Goal: Transaction & Acquisition: Book appointment/travel/reservation

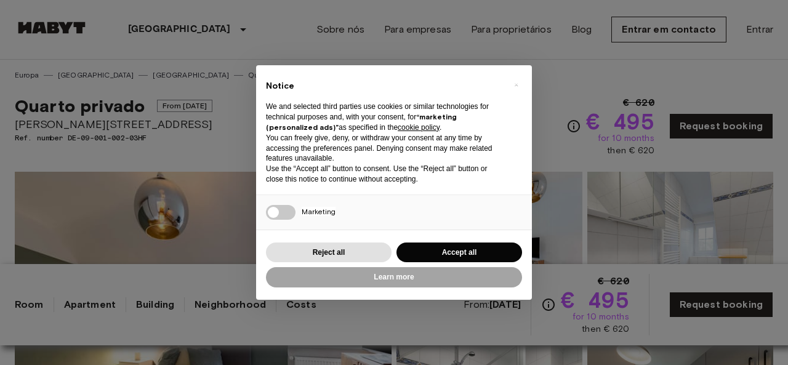
click at [262, 30] on div "× Notice We and selected third parties use cookies or similar technologies for …" at bounding box center [394, 182] width 788 height 365
click at [350, 250] on button "Reject all" at bounding box center [329, 252] width 126 height 20
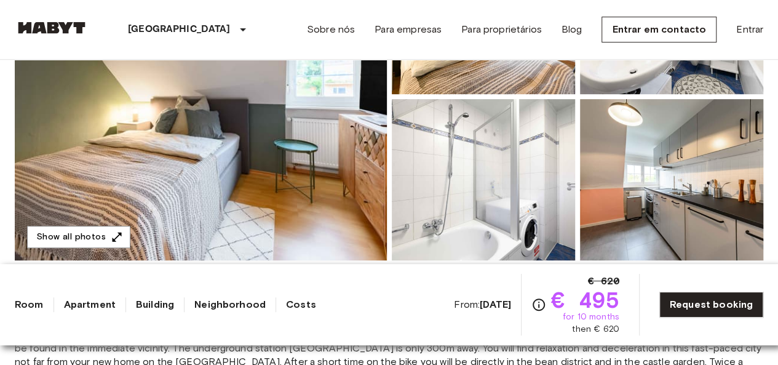
scroll to position [319, 0]
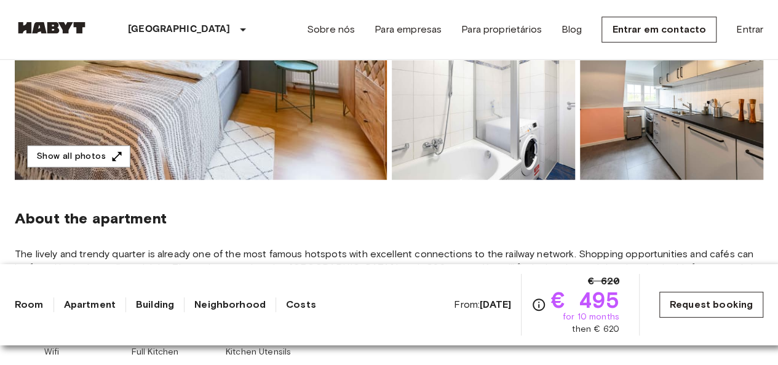
click at [706, 297] on link "Request booking" at bounding box center [712, 305] width 104 height 26
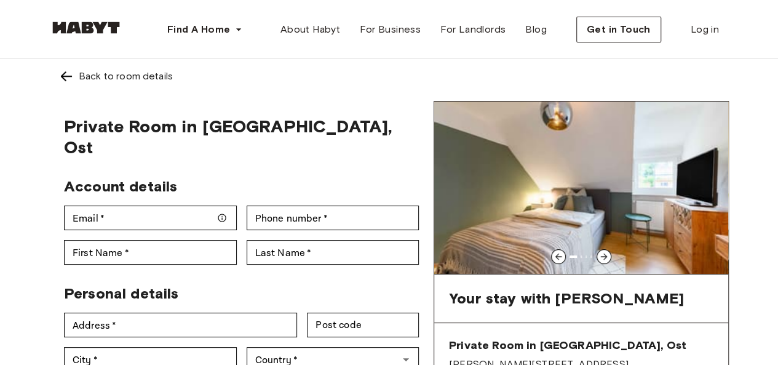
click at [605, 254] on icon at bounding box center [604, 257] width 7 height 7
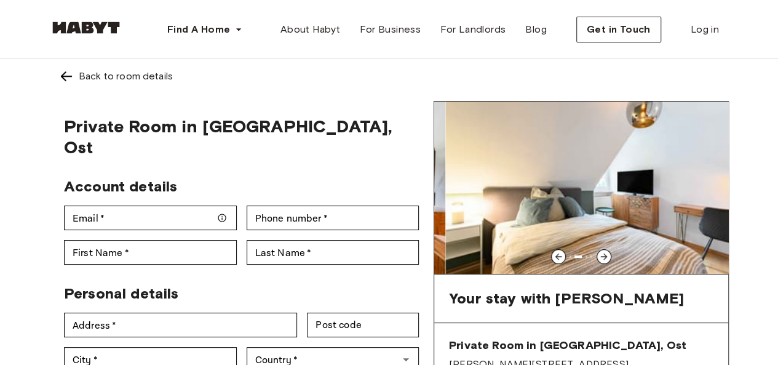
click at [607, 257] on icon at bounding box center [604, 257] width 7 height 7
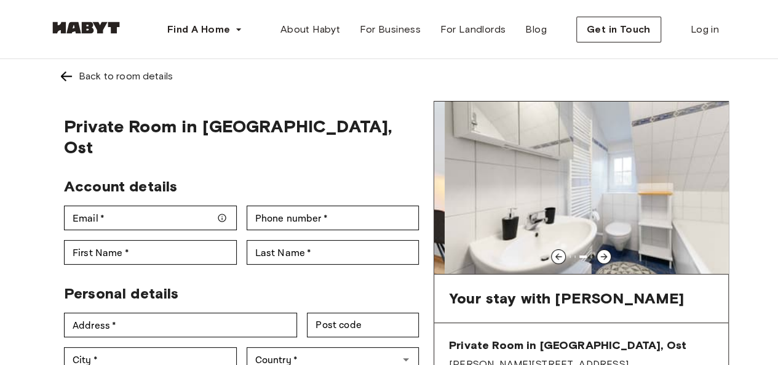
click at [607, 257] on icon at bounding box center [604, 257] width 7 height 7
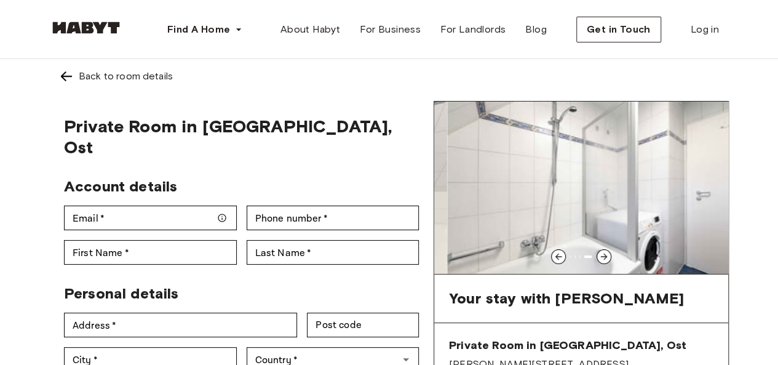
click at [607, 257] on icon at bounding box center [604, 257] width 7 height 7
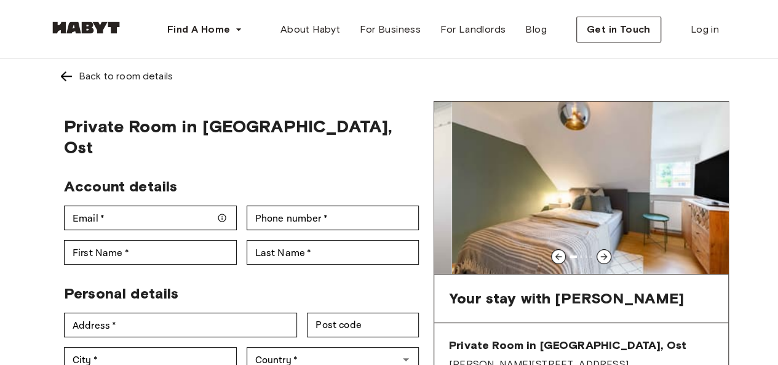
click at [607, 257] on icon at bounding box center [604, 257] width 7 height 7
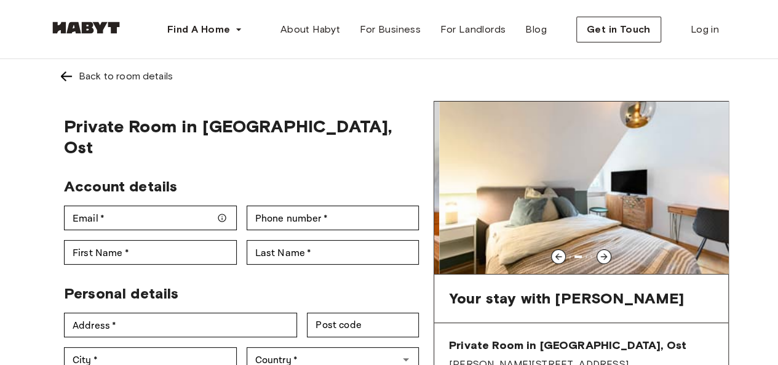
click at [607, 257] on icon at bounding box center [604, 257] width 7 height 7
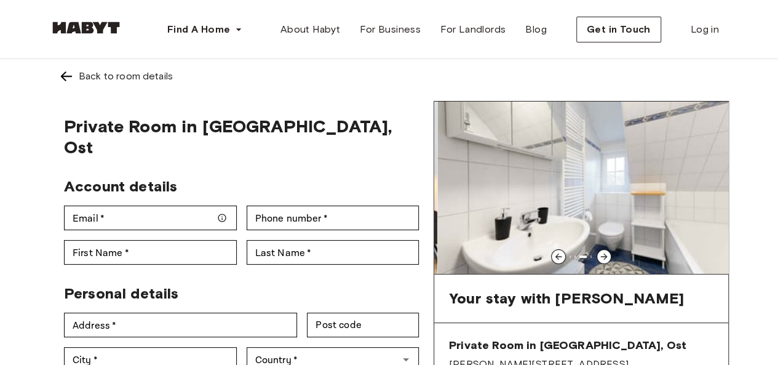
click at [607, 257] on icon at bounding box center [604, 257] width 7 height 7
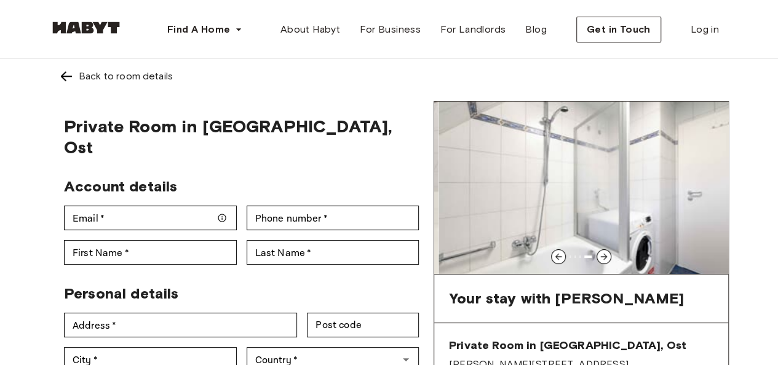
click at [607, 257] on icon at bounding box center [604, 257] width 7 height 7
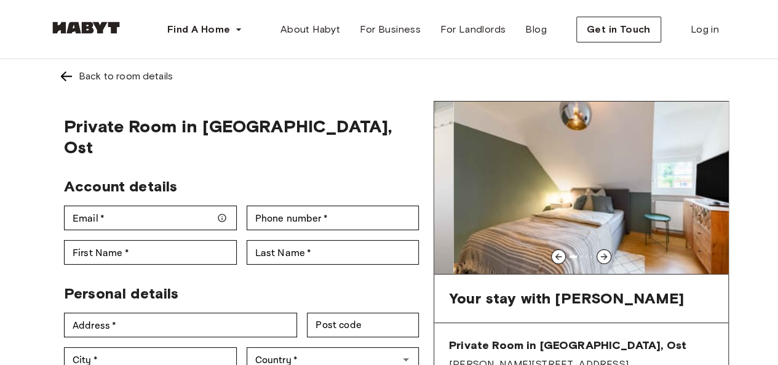
click at [607, 257] on icon at bounding box center [604, 257] width 7 height 7
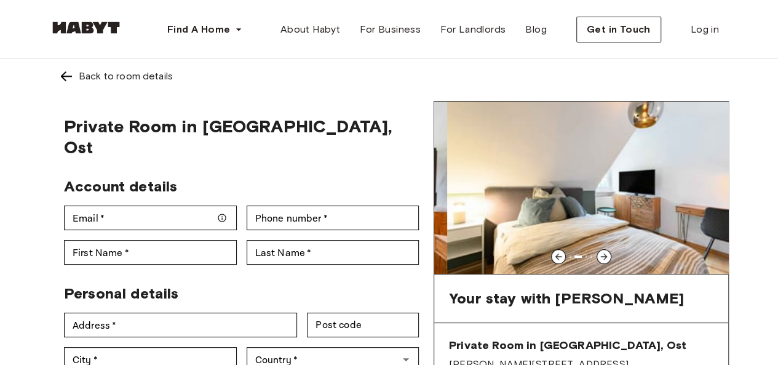
click at [607, 257] on icon at bounding box center [604, 257] width 7 height 7
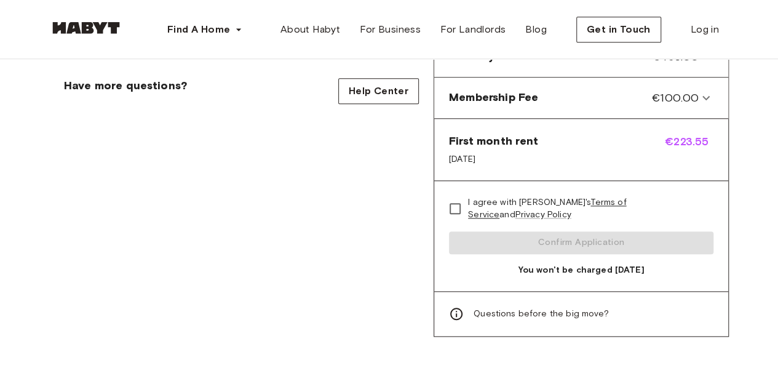
scroll to position [549, 0]
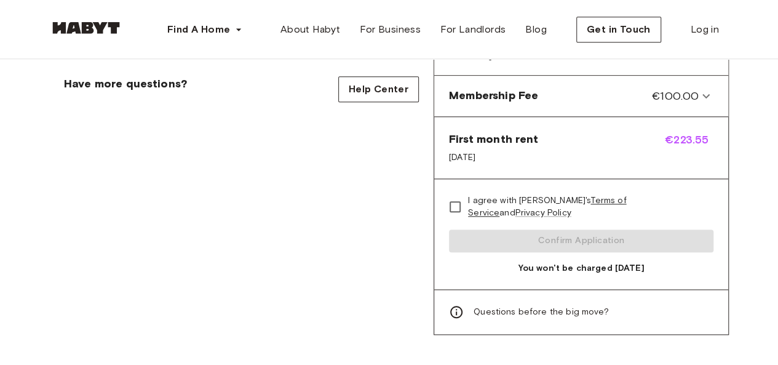
click at [585, 306] on span "Questions before the big move?" at bounding box center [541, 312] width 135 height 12
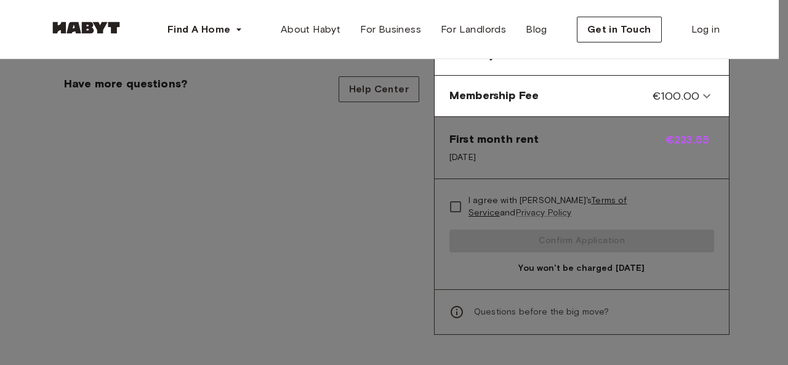
click at [728, 40] on div at bounding box center [394, 182] width 788 height 365
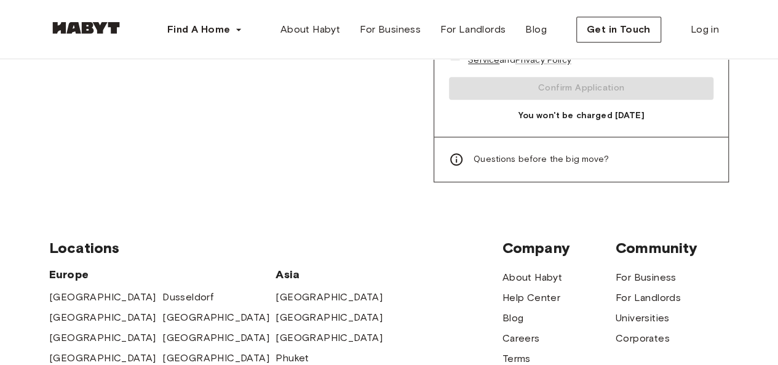
scroll to position [721, 0]
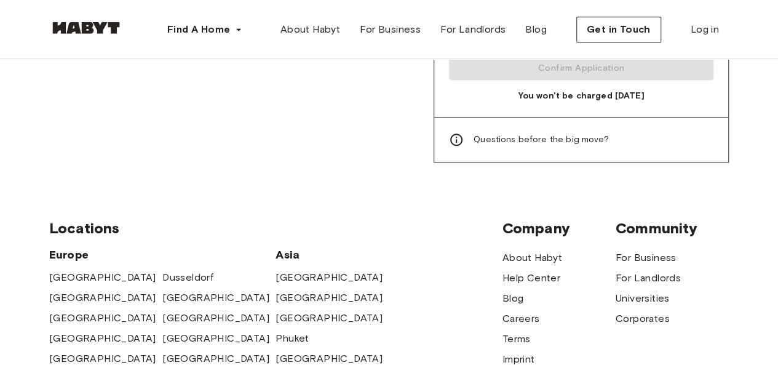
click at [591, 134] on span "Questions before the big move?" at bounding box center [541, 140] width 135 height 12
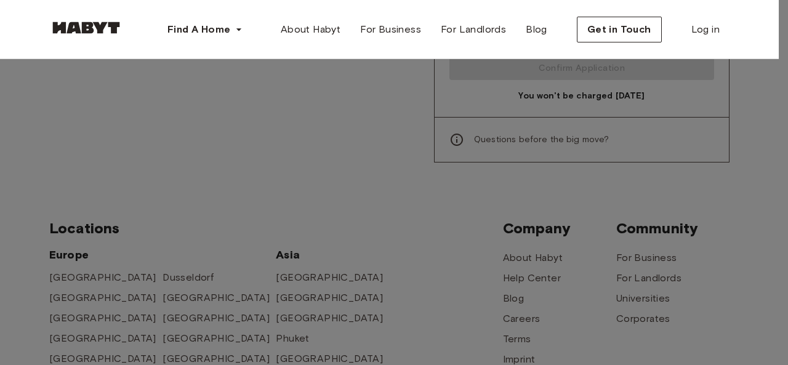
click at [778, 106] on div at bounding box center [394, 182] width 788 height 365
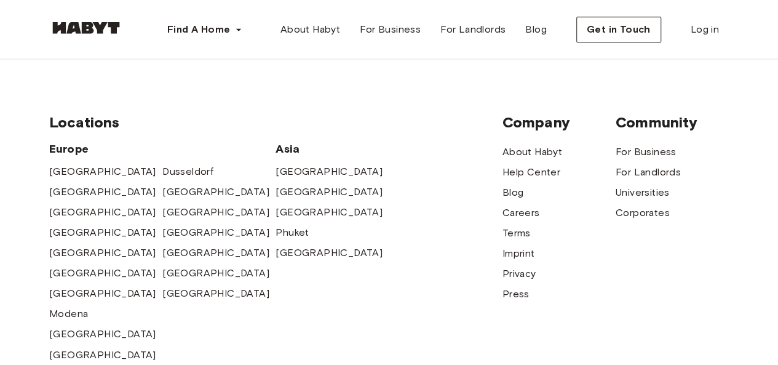
scroll to position [829, 0]
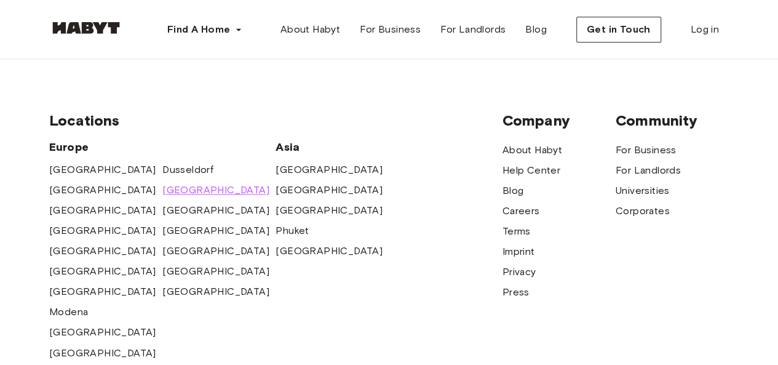
click at [185, 183] on span "[GEOGRAPHIC_DATA]" at bounding box center [215, 190] width 107 height 15
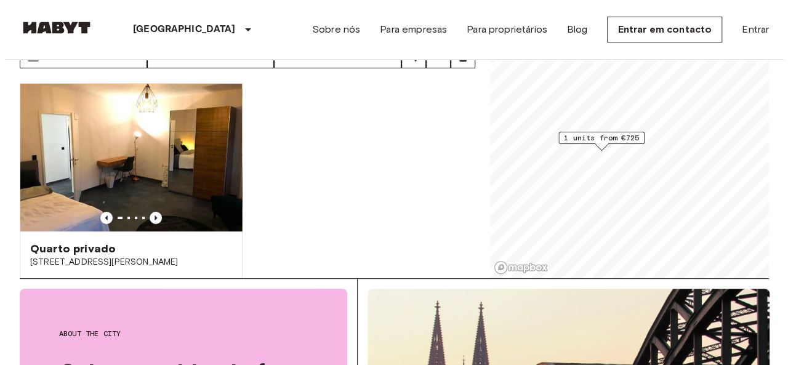
scroll to position [19, 0]
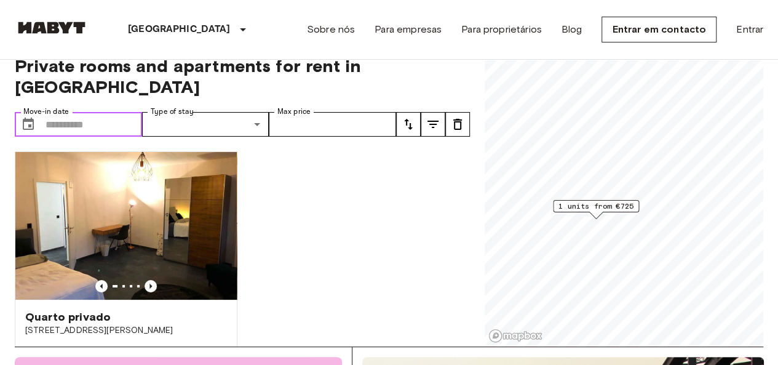
click at [100, 112] on input "Move-in date" at bounding box center [94, 124] width 97 height 25
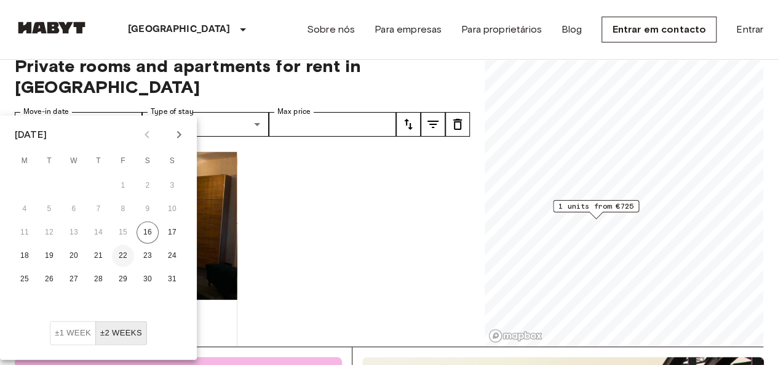
click at [123, 257] on button "22" at bounding box center [123, 256] width 22 height 22
type input "**********"
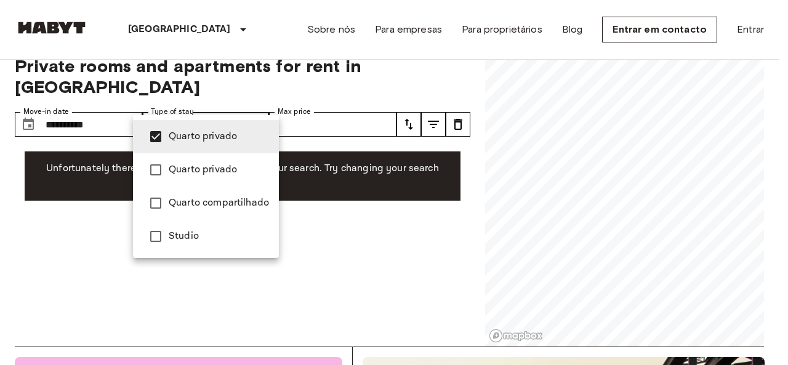
click at [381, 241] on div at bounding box center [394, 182] width 788 height 365
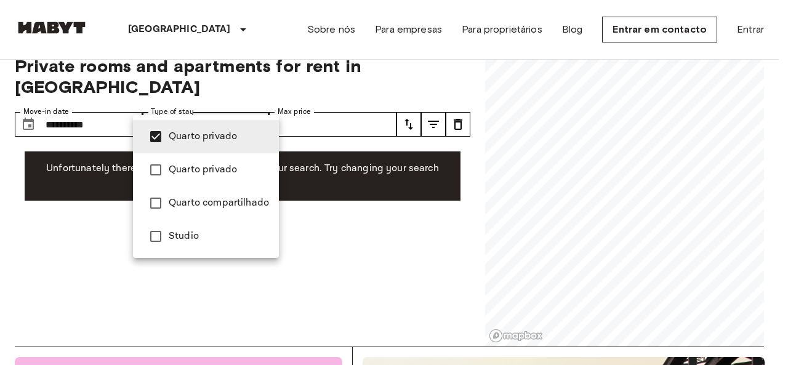
click at [182, 238] on span "Studio" at bounding box center [219, 236] width 100 height 15
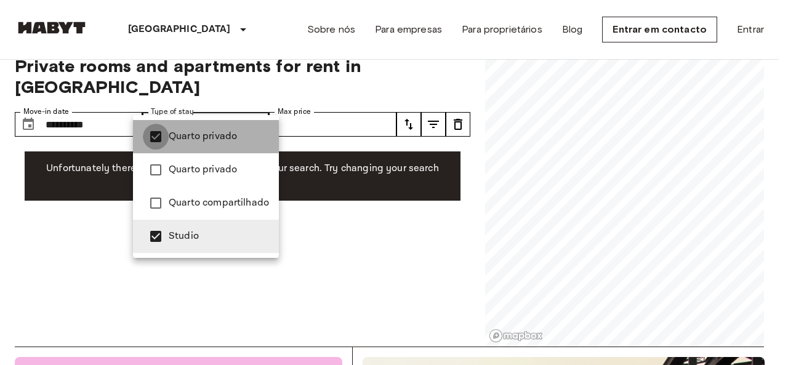
type input "******"
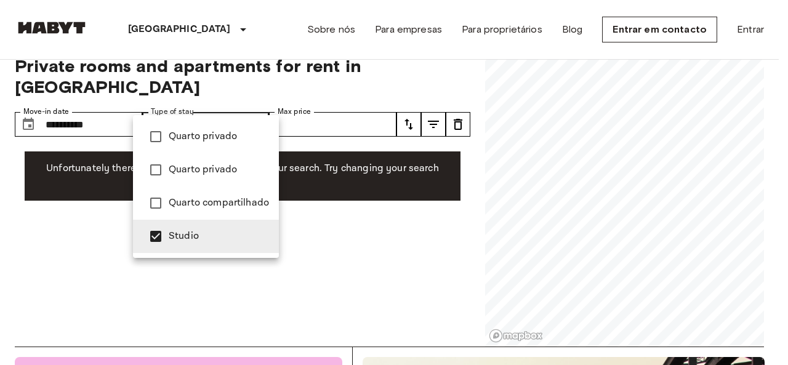
click at [373, 245] on div at bounding box center [394, 182] width 788 height 365
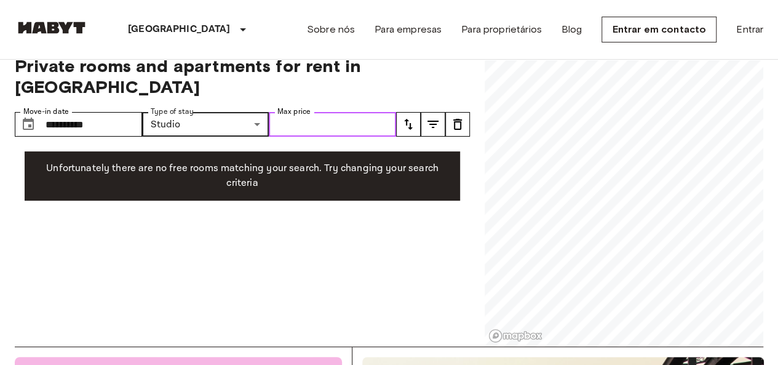
click at [346, 112] on input "Max price" at bounding box center [332, 124] width 127 height 25
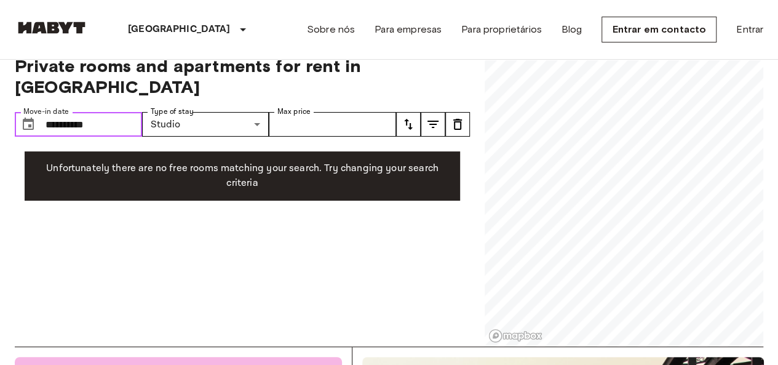
click at [112, 112] on input "**********" at bounding box center [94, 124] width 97 height 25
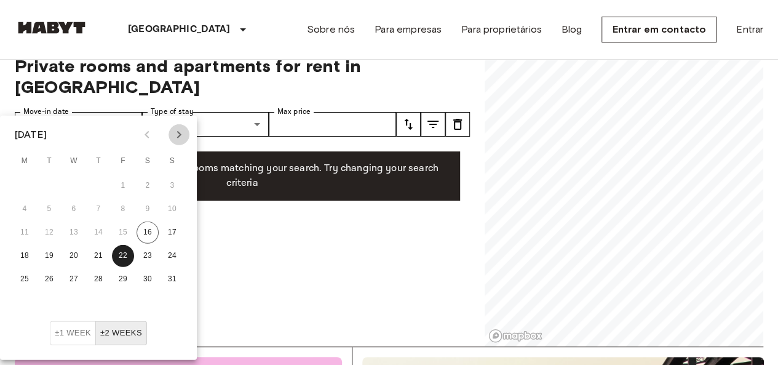
click at [180, 135] on icon "Next month" at bounding box center [179, 134] width 4 height 7
click at [28, 184] on button "1" at bounding box center [25, 186] width 22 height 22
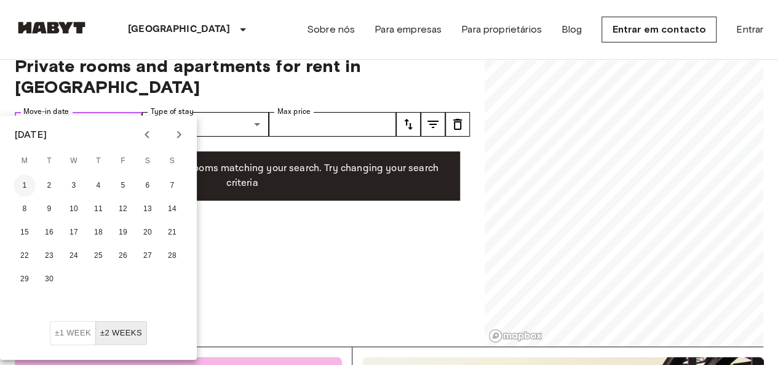
type input "**********"
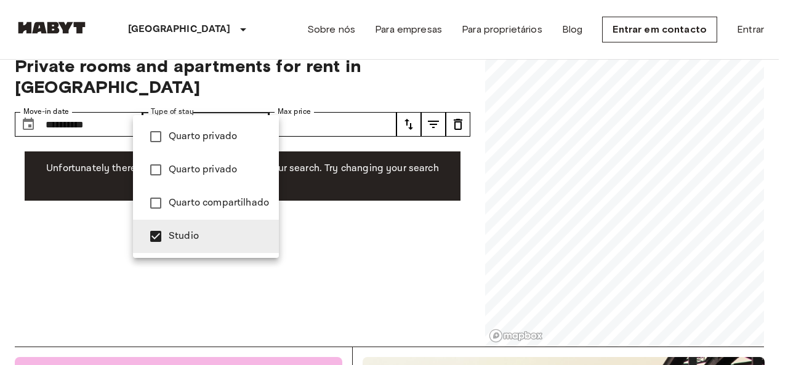
click at [196, 194] on li "Quarto compartilhado" at bounding box center [206, 202] width 146 height 33
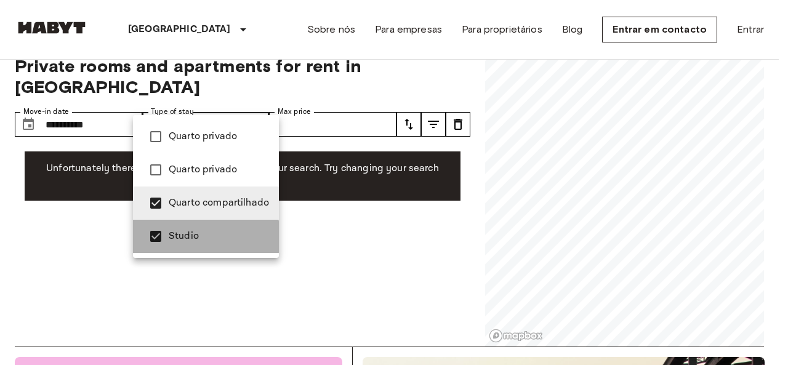
click at [183, 237] on span "Studio" at bounding box center [219, 236] width 100 height 15
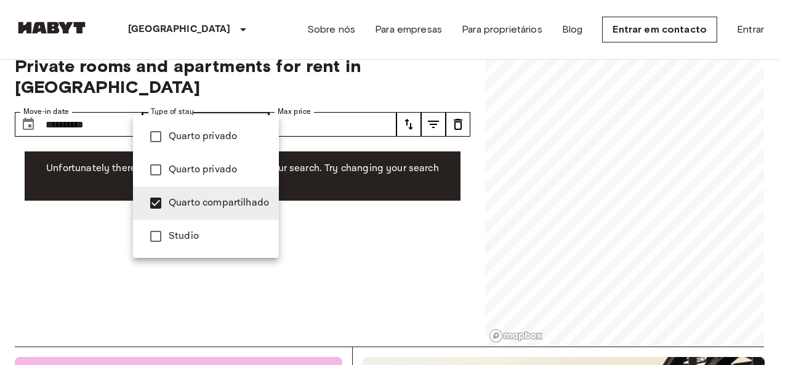
click at [186, 234] on span "Studio" at bounding box center [219, 236] width 100 height 15
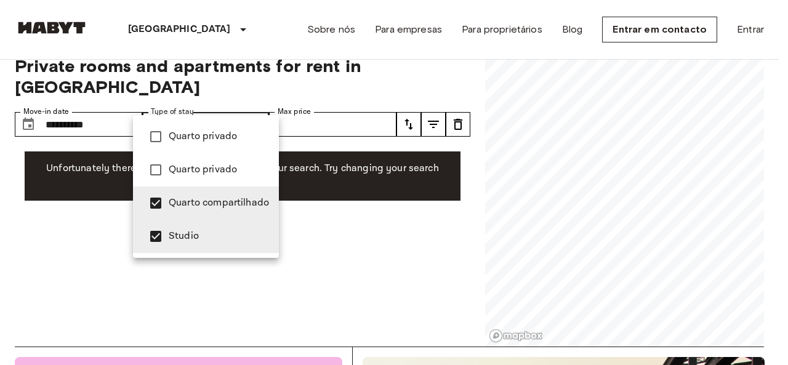
click at [202, 206] on span "Quarto compartilhado" at bounding box center [219, 203] width 100 height 15
type input "******"
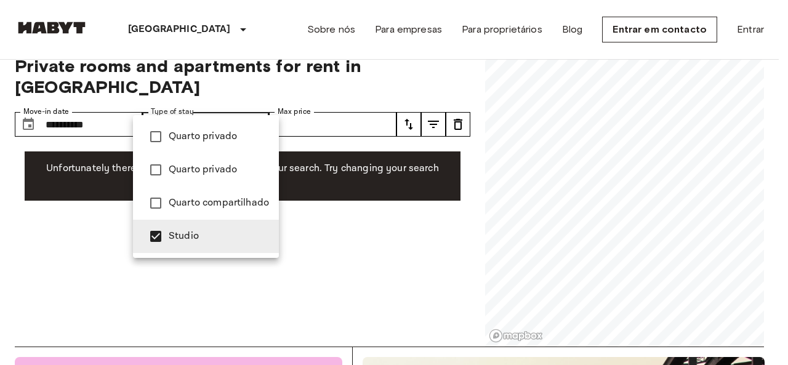
click at [371, 102] on div at bounding box center [394, 182] width 788 height 365
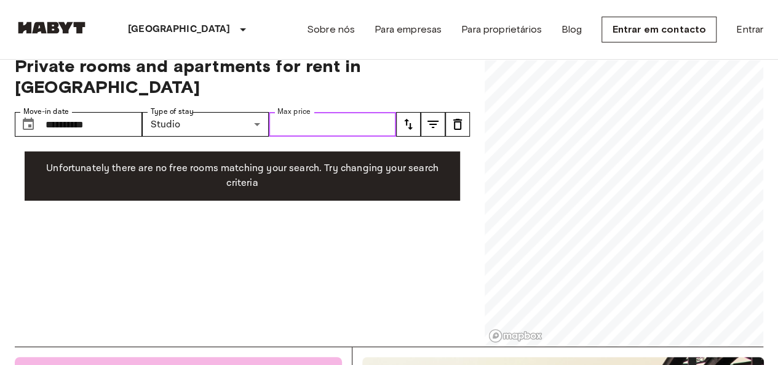
click at [369, 112] on input "Max price" at bounding box center [332, 124] width 127 height 25
type input "***"
click at [410, 241] on div "**********" at bounding box center [242, 194] width 455 height 306
click at [434, 117] on icon "tune" at bounding box center [433, 124] width 15 height 15
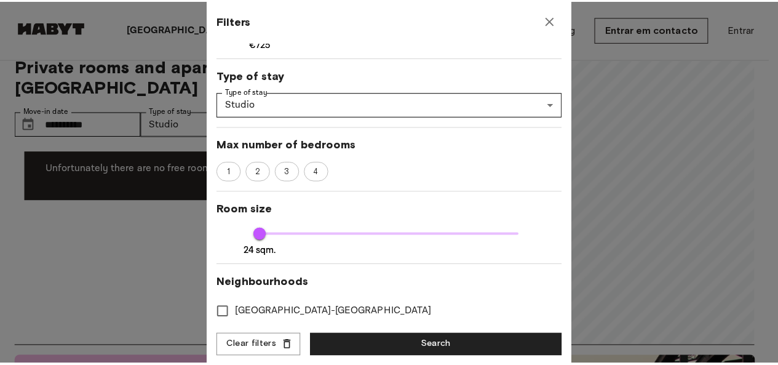
scroll to position [126, 0]
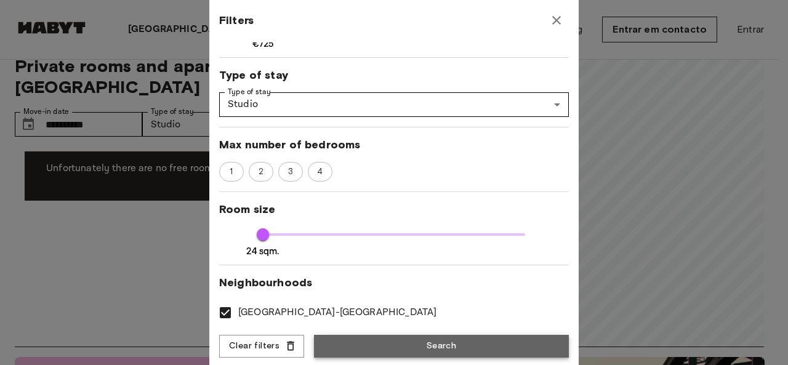
click at [487, 347] on button "Search" at bounding box center [441, 346] width 255 height 23
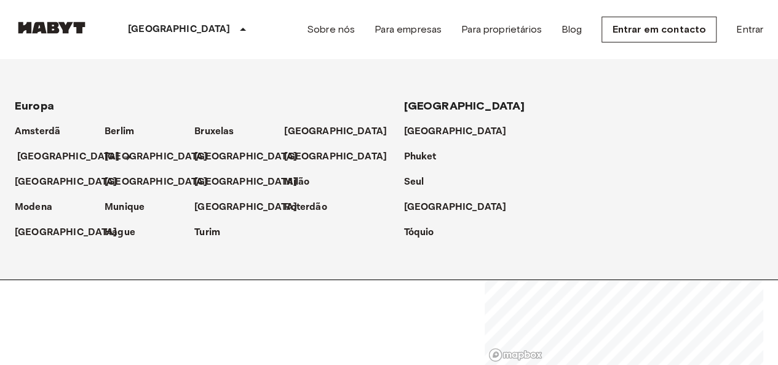
click at [38, 157] on p "Düsseldorf" at bounding box center [68, 157] width 103 height 15
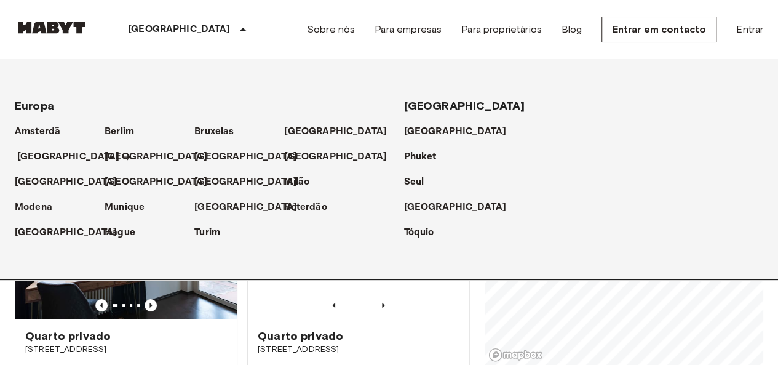
click at [38, 157] on p "Düsseldorf" at bounding box center [68, 157] width 103 height 15
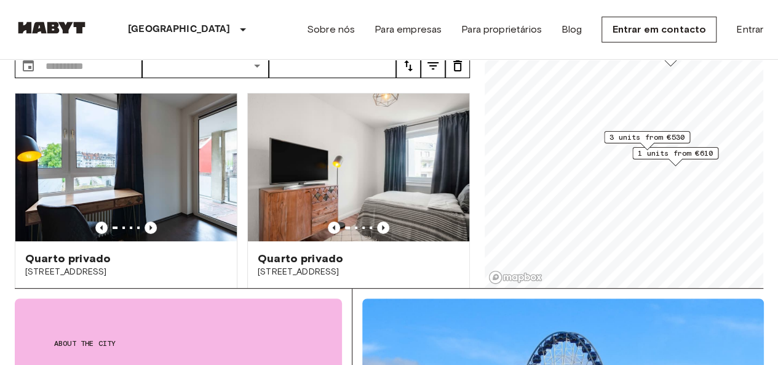
scroll to position [61, 0]
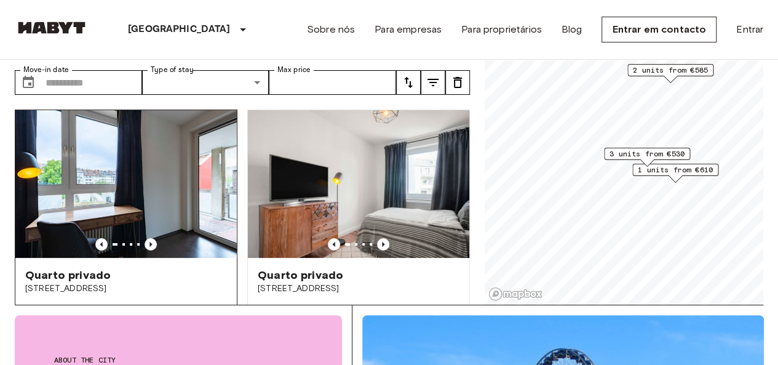
click at [162, 172] on img at bounding box center [126, 184] width 222 height 148
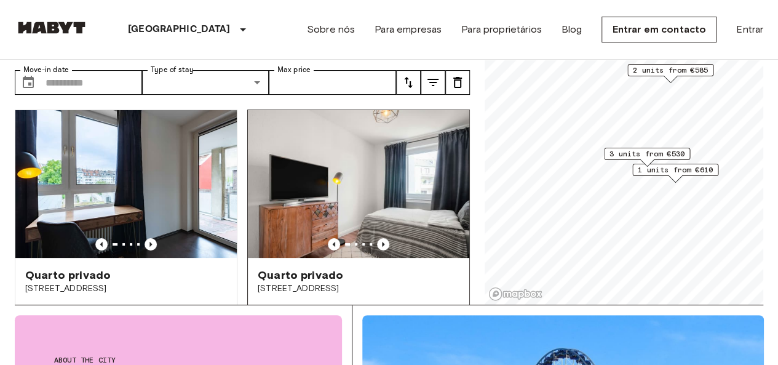
click at [377, 180] on img at bounding box center [359, 184] width 222 height 148
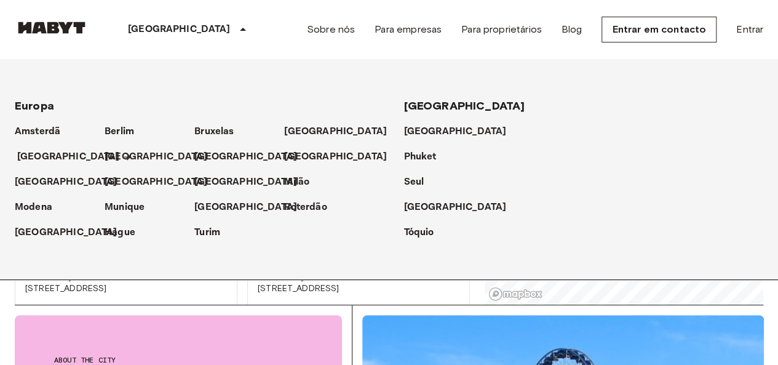
click at [32, 153] on p "Düsseldorf" at bounding box center [68, 157] width 103 height 15
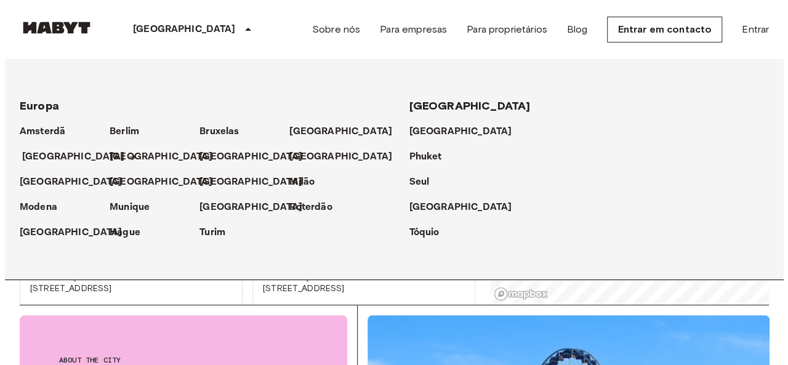
scroll to position [0, 0]
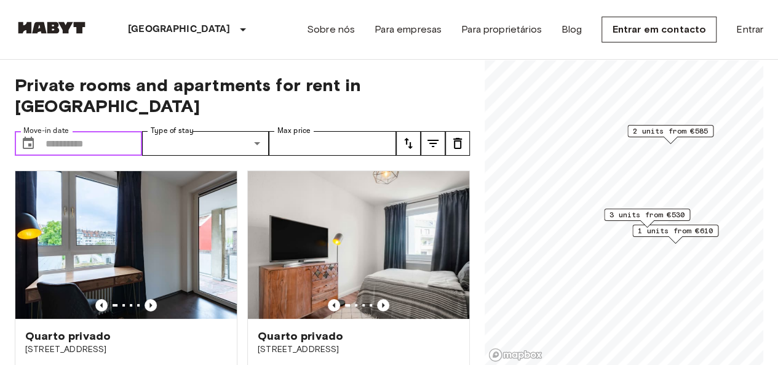
click at [91, 131] on input "Move-in date" at bounding box center [94, 143] width 97 height 25
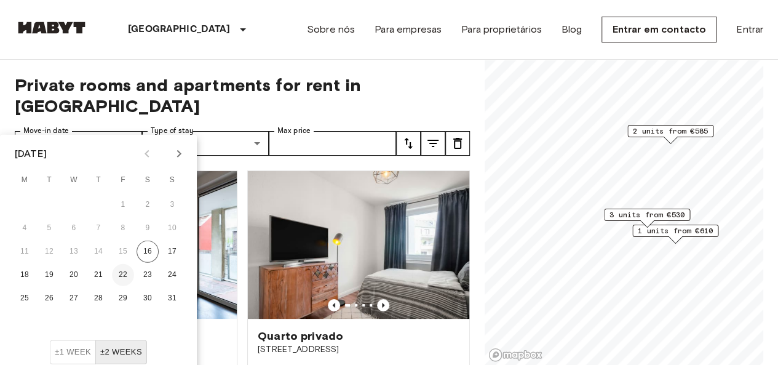
click at [124, 278] on button "22" at bounding box center [123, 275] width 22 height 22
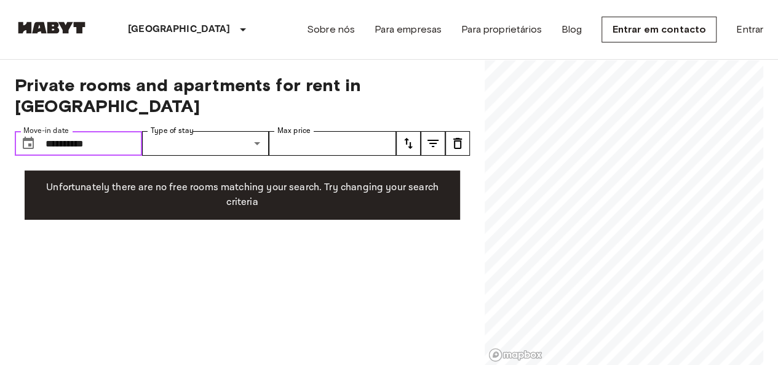
click at [111, 131] on input "**********" at bounding box center [94, 143] width 97 height 25
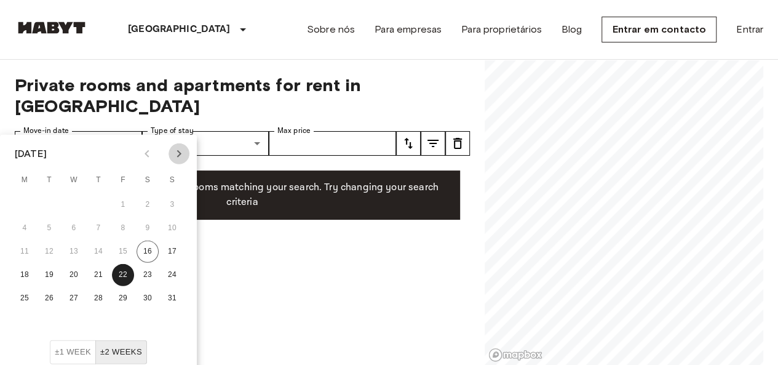
click at [178, 156] on icon "Next month" at bounding box center [179, 153] width 4 height 7
click at [25, 205] on button "1" at bounding box center [25, 205] width 22 height 22
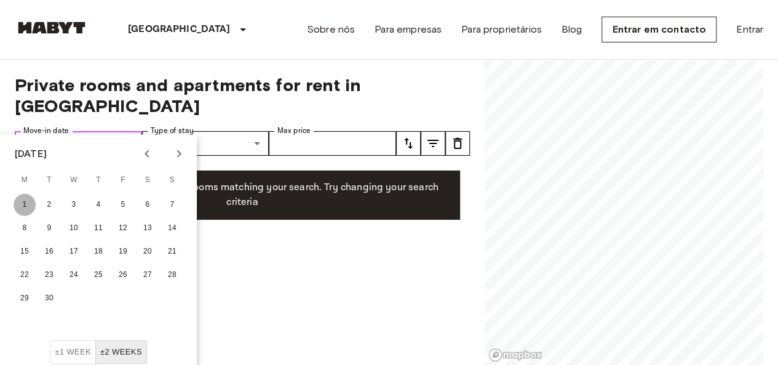
type input "**********"
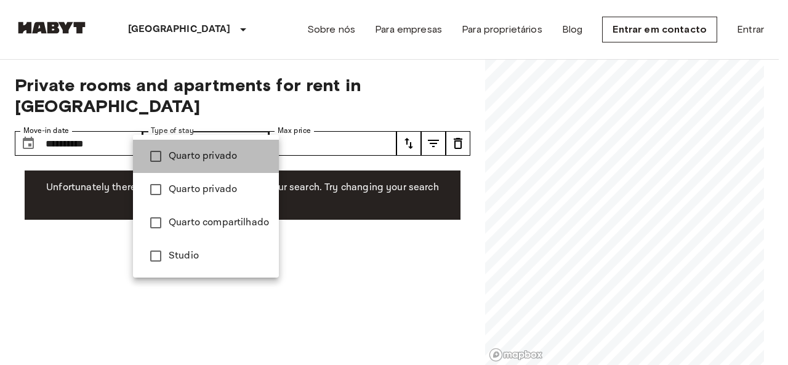
click at [217, 159] on span "Quarto privado" at bounding box center [219, 156] width 100 height 15
type input "**********"
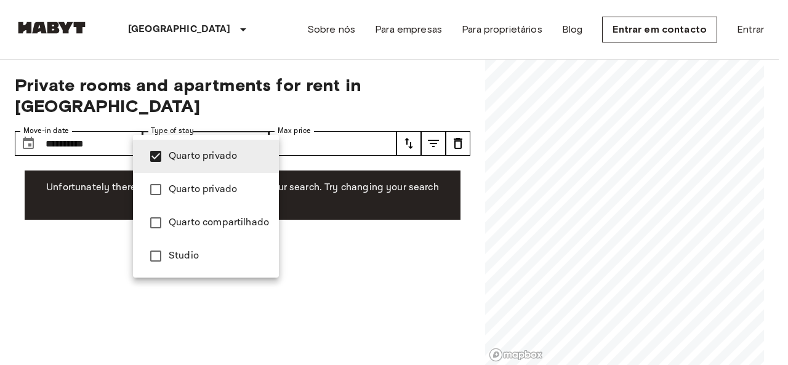
click at [315, 279] on div at bounding box center [394, 182] width 788 height 365
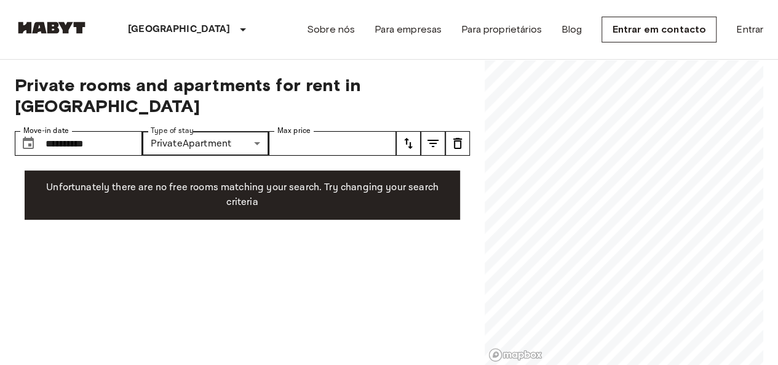
click at [409, 136] on icon "tune" at bounding box center [408, 143] width 15 height 15
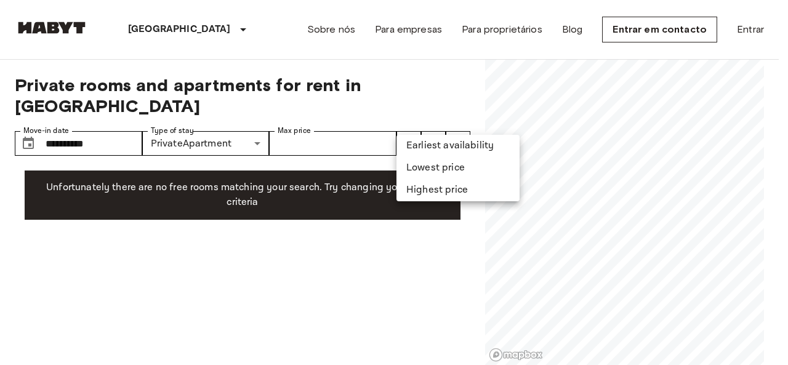
click at [412, 145] on li "Earliest availability" at bounding box center [457, 146] width 123 height 22
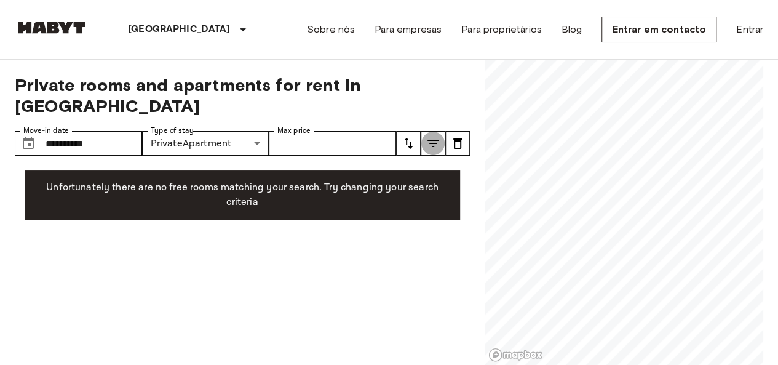
click at [432, 140] on icon "tune" at bounding box center [433, 143] width 11 height 7
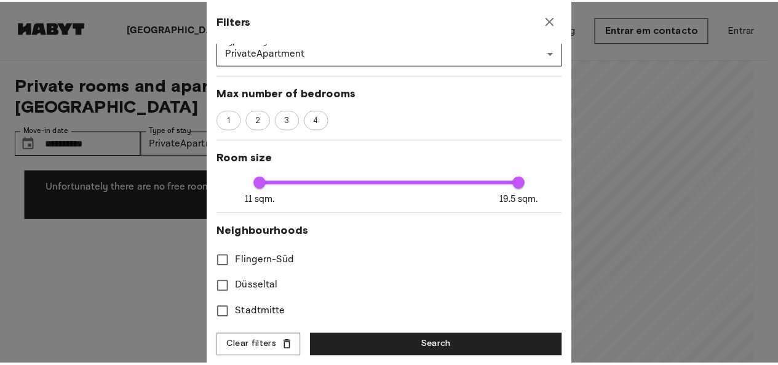
scroll to position [178, 0]
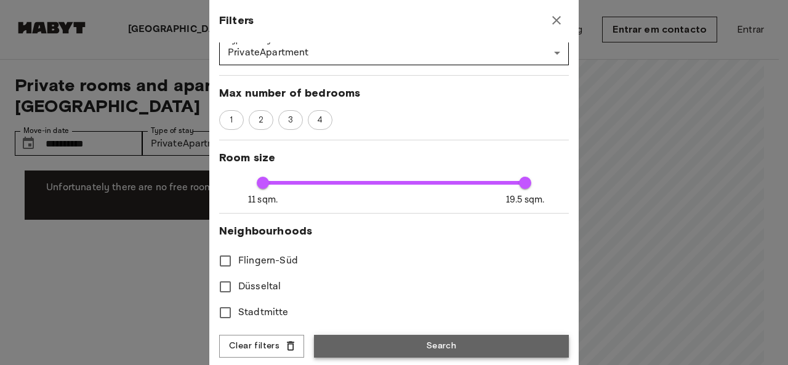
click at [449, 348] on button "Search" at bounding box center [441, 346] width 255 height 23
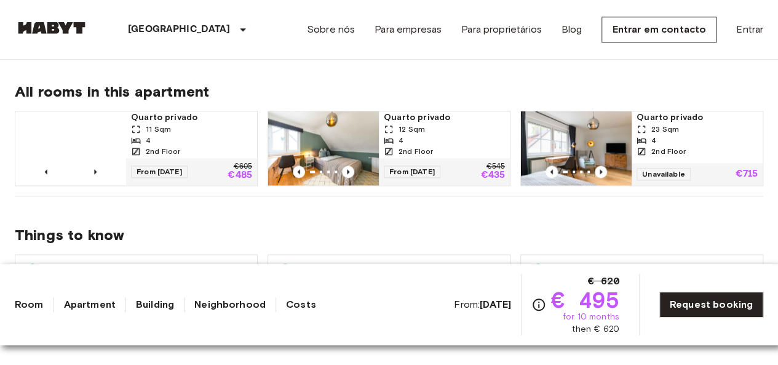
scroll to position [652, 0]
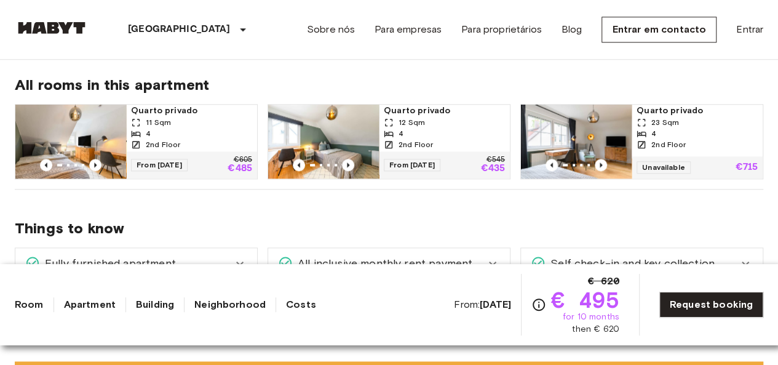
click at [95, 127] on img at bounding box center [70, 142] width 111 height 74
click at [209, 125] on div "11 Sqm" at bounding box center [191, 122] width 121 height 11
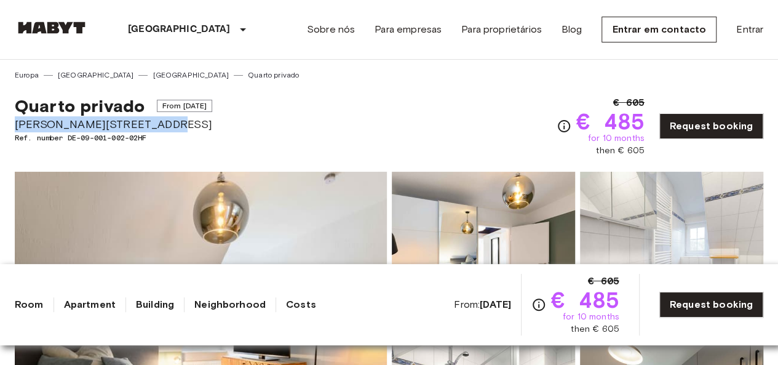
drag, startPoint x: 16, startPoint y: 122, endPoint x: 159, endPoint y: 121, distance: 142.8
click at [159, 121] on span "Albert-Schäffle-Straße 94" at bounding box center [114, 124] width 198 height 16
copy span "[PERSON_NAME][STREET_ADDRESS]"
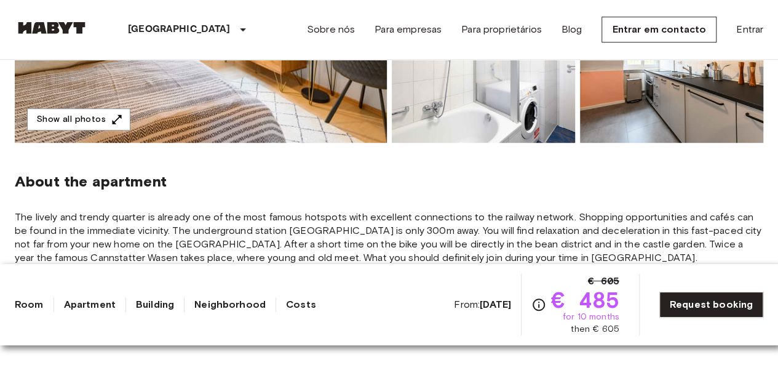
scroll to position [353, 0]
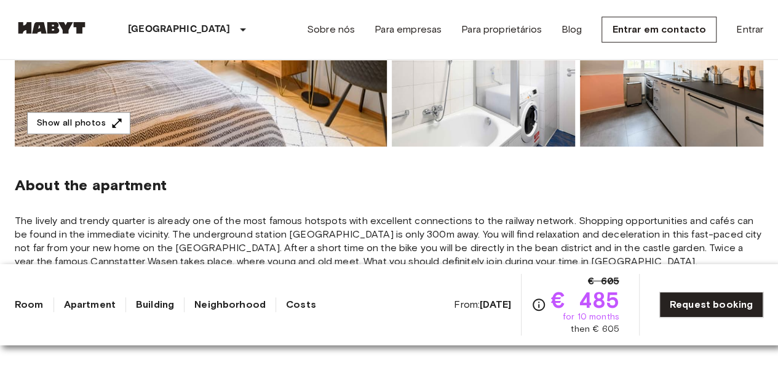
click at [418, 170] on section "About the apartment The lively and trendy quarter is already one of the most fa…" at bounding box center [389, 245] width 749 height 199
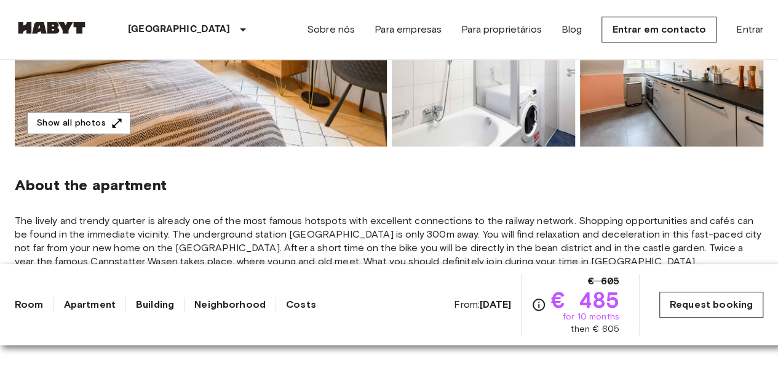
click at [722, 304] on link "Request booking" at bounding box center [712, 305] width 104 height 26
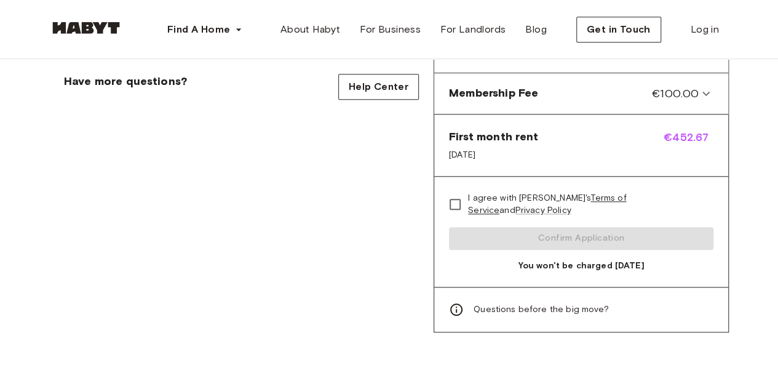
scroll to position [559, 0]
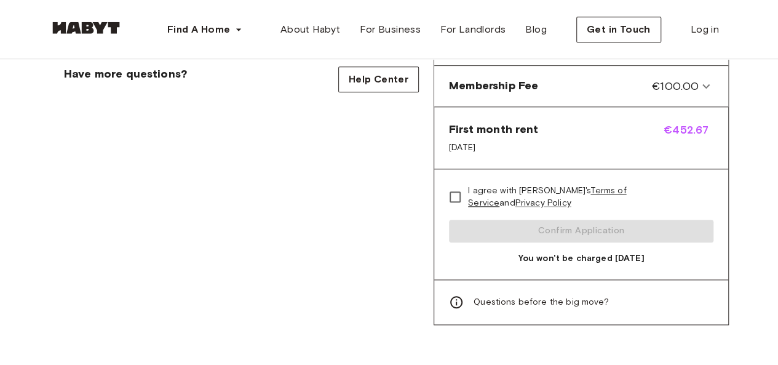
click at [578, 296] on span "Questions before the big move?" at bounding box center [541, 302] width 135 height 12
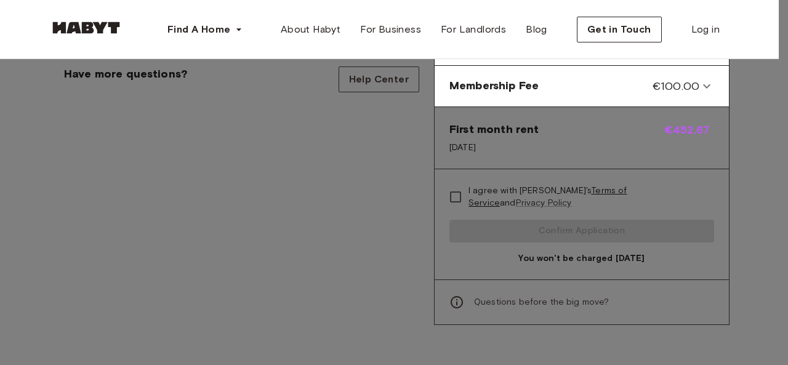
click at [748, 60] on div at bounding box center [394, 182] width 788 height 365
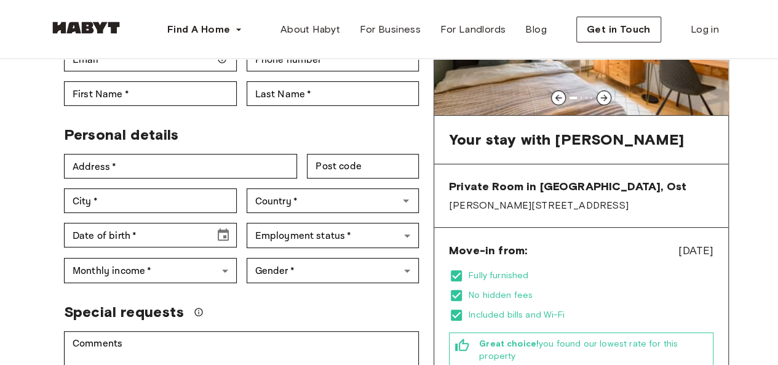
scroll to position [90, 0]
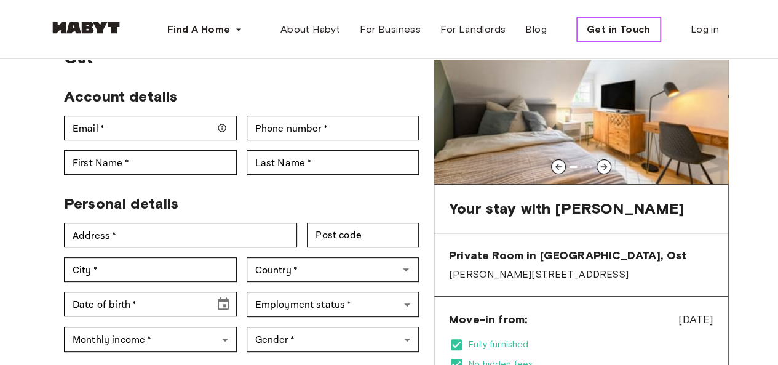
click at [607, 29] on span "Get in Touch" at bounding box center [619, 29] width 64 height 15
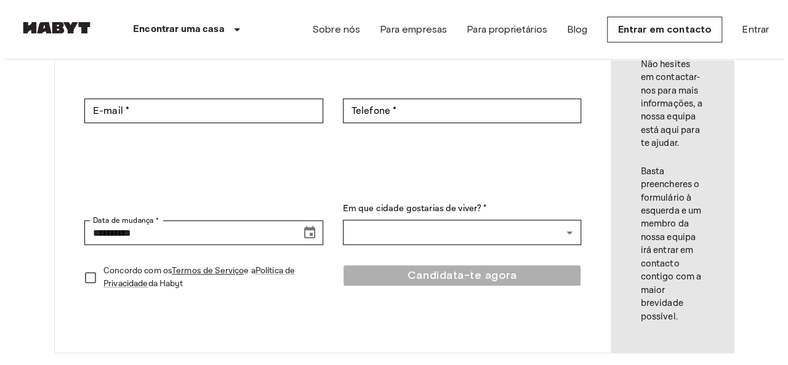
scroll to position [223, 0]
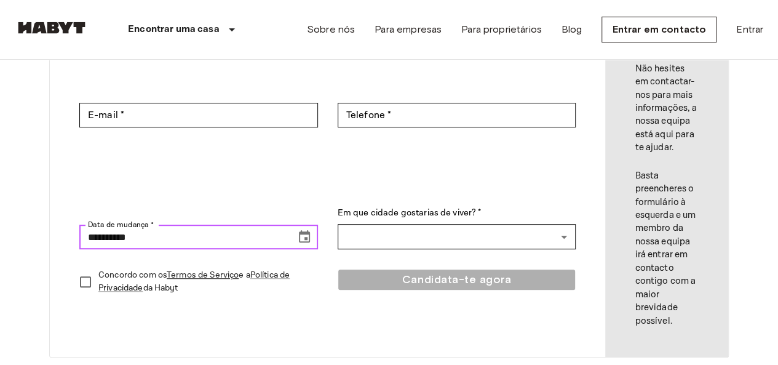
click at [261, 239] on input "**********" at bounding box center [183, 237] width 208 height 25
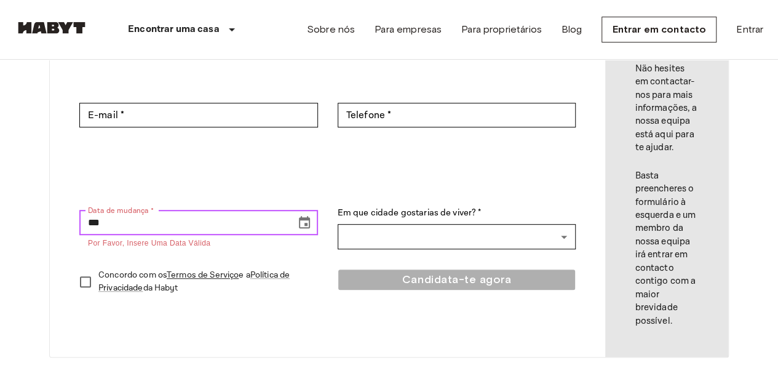
type input "*"
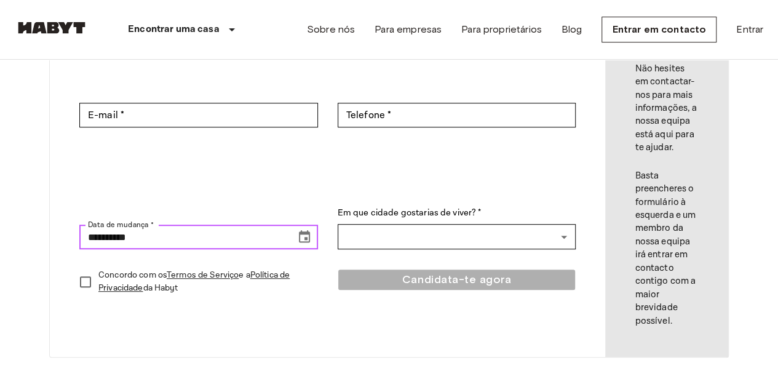
type input "**********"
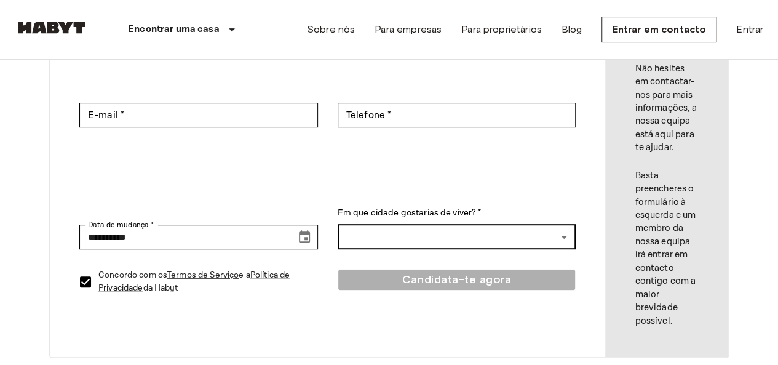
click at [567, 237] on body "**********" at bounding box center [389, 363] width 778 height 1172
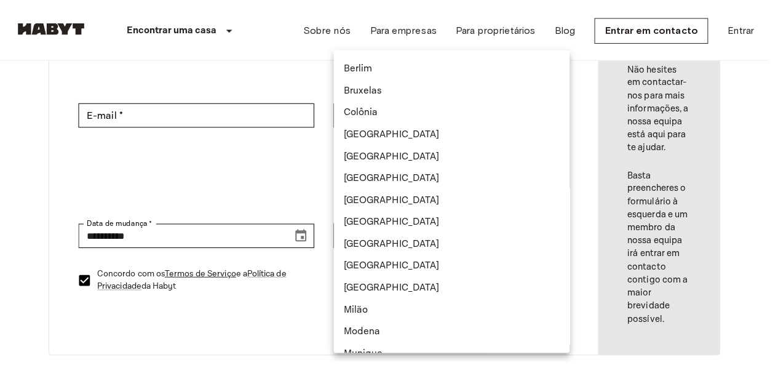
scroll to position [0, 0]
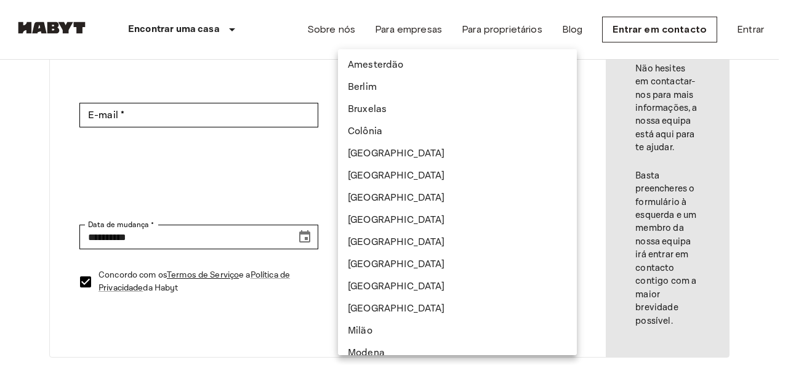
drag, startPoint x: 210, startPoint y: 114, endPoint x: 209, endPoint y: 121, distance: 7.0
click at [209, 121] on div at bounding box center [394, 182] width 788 height 365
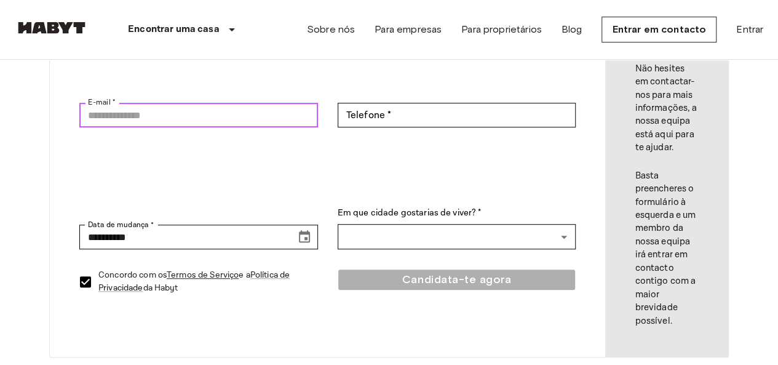
click at [209, 121] on input "E-mail *" at bounding box center [198, 115] width 239 height 25
type input "**********"
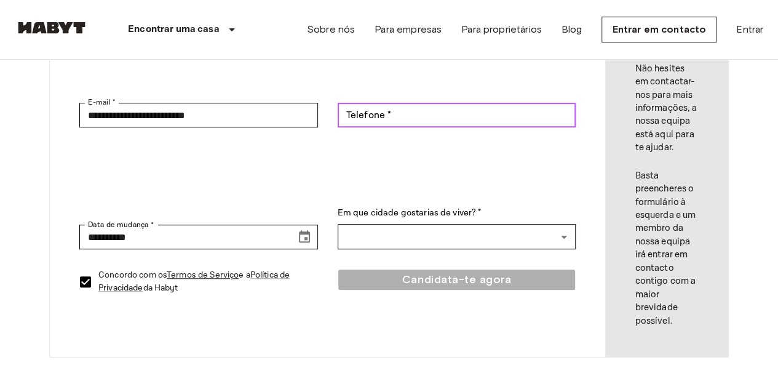
click at [372, 120] on input "Telefone *" at bounding box center [457, 115] width 239 height 25
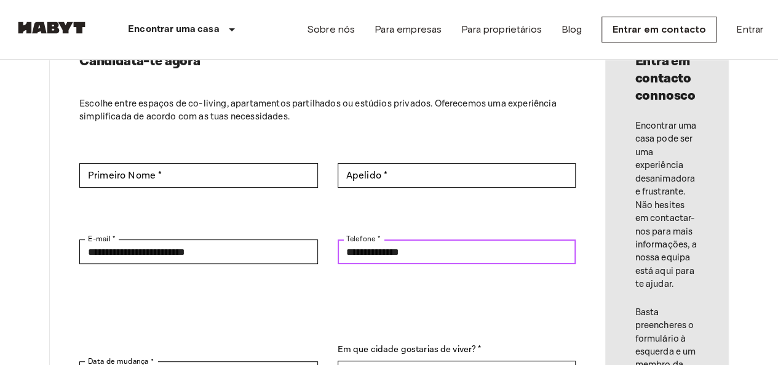
scroll to position [58, 0]
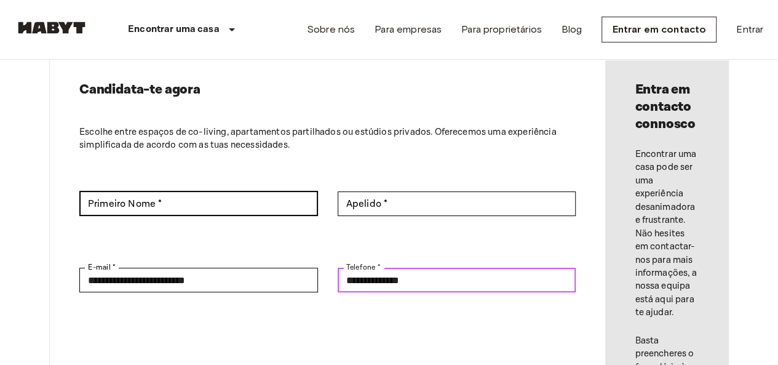
type input "**********"
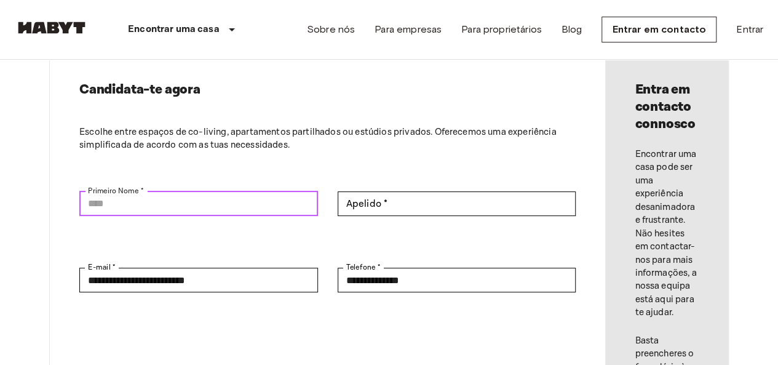
click at [280, 201] on input "Primeiro Nome *" at bounding box center [198, 203] width 239 height 25
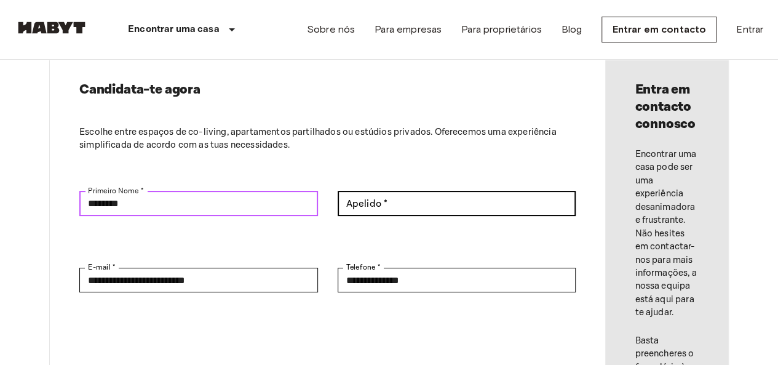
type input "********"
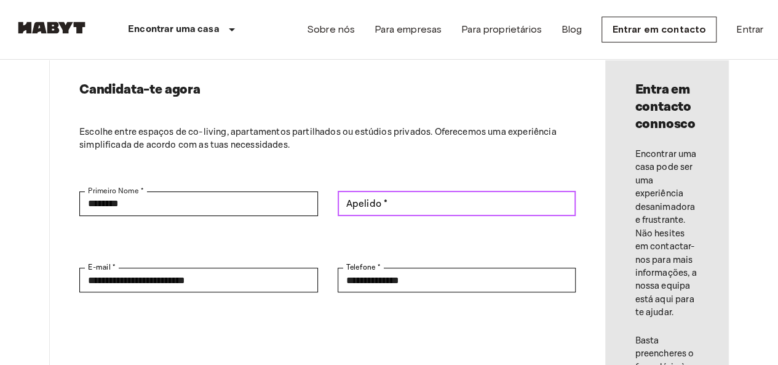
click at [380, 204] on input "Apelido *" at bounding box center [457, 203] width 239 height 25
type input "*"
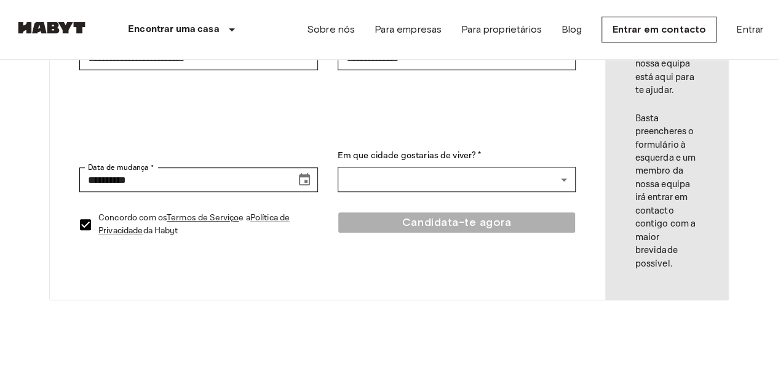
scroll to position [282, 0]
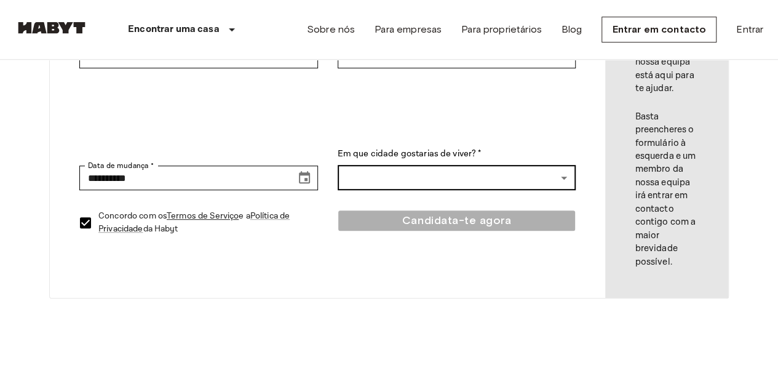
type input "********"
click at [564, 176] on body "**********" at bounding box center [389, 304] width 778 height 1172
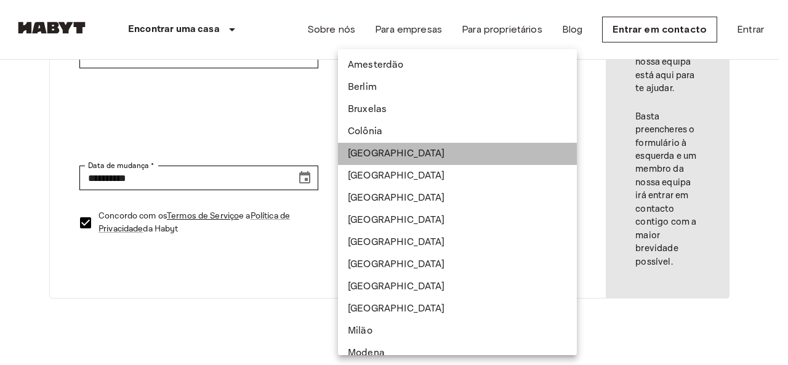
click at [462, 159] on li "Düsseldorf" at bounding box center [457, 154] width 239 height 22
type input "**********"
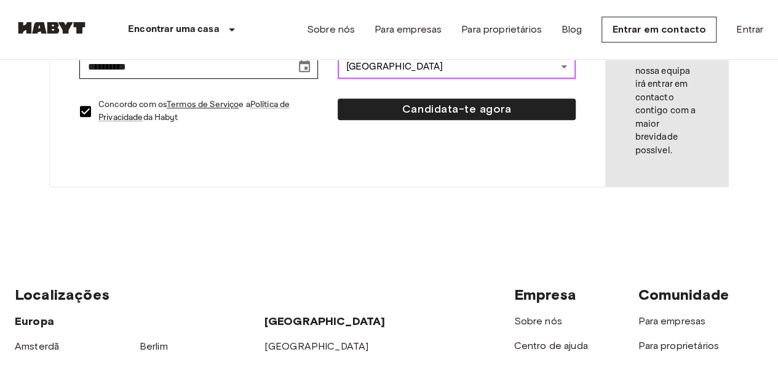
scroll to position [388, 0]
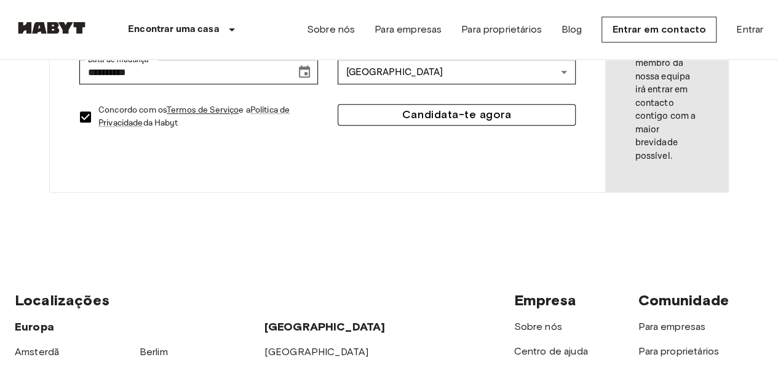
click at [402, 113] on button "Candidata-te agora" at bounding box center [457, 115] width 239 height 22
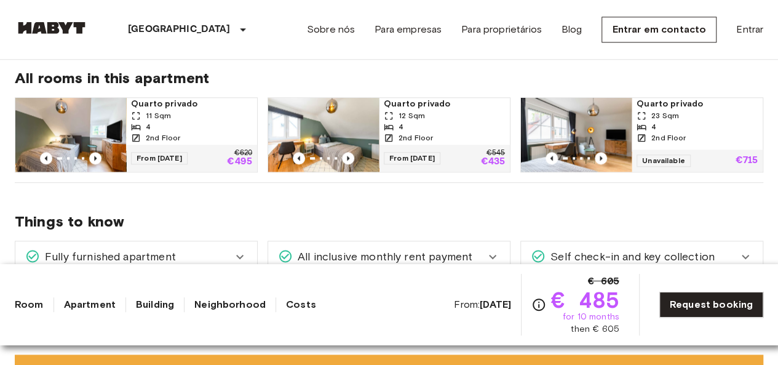
scroll to position [655, 0]
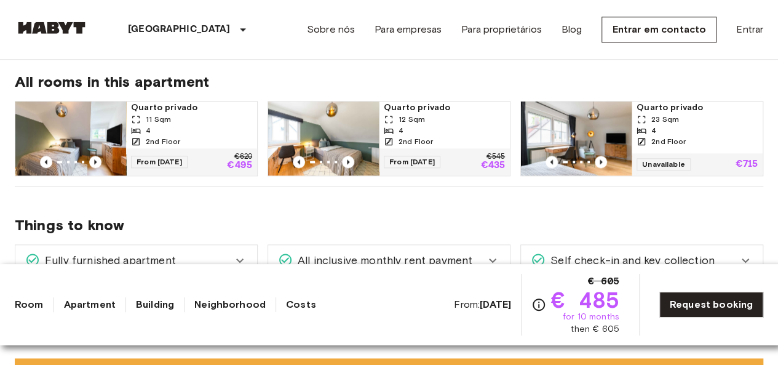
click at [94, 148] on img at bounding box center [70, 139] width 111 height 74
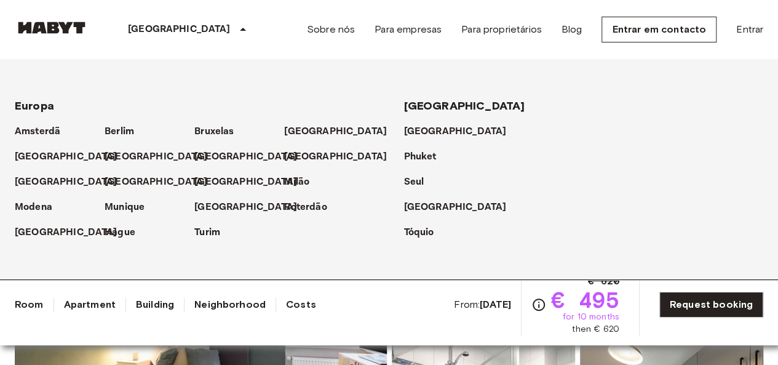
click at [240, 30] on icon at bounding box center [243, 29] width 6 height 3
click at [294, 308] on link "Costs" at bounding box center [301, 304] width 30 height 15
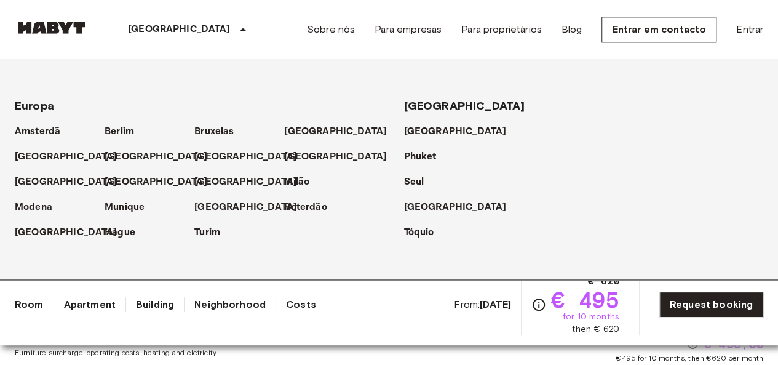
scroll to position [831, 0]
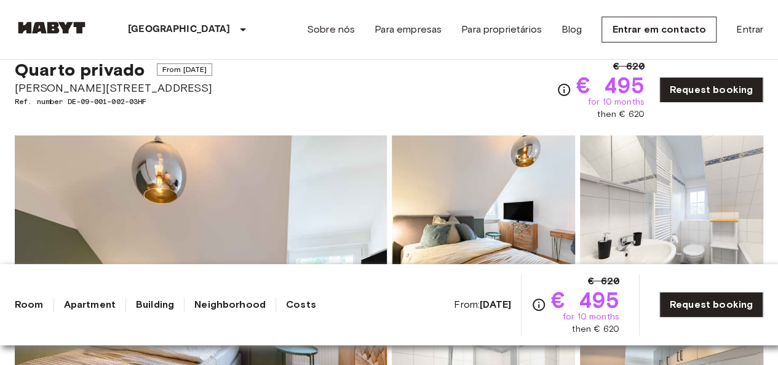
scroll to position [40, 0]
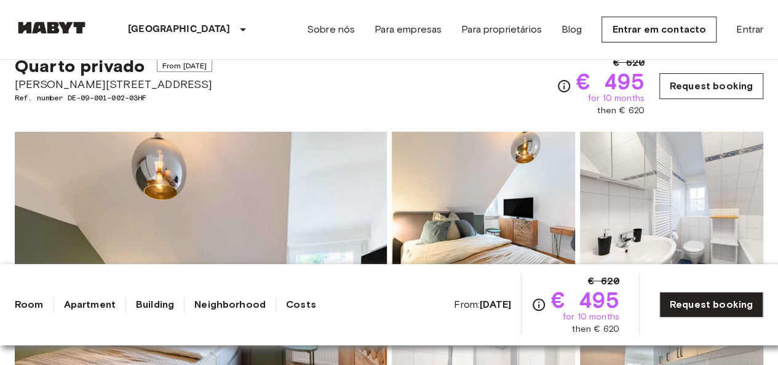
click at [738, 93] on link "Request booking" at bounding box center [712, 86] width 104 height 26
